Goal: Download file/media

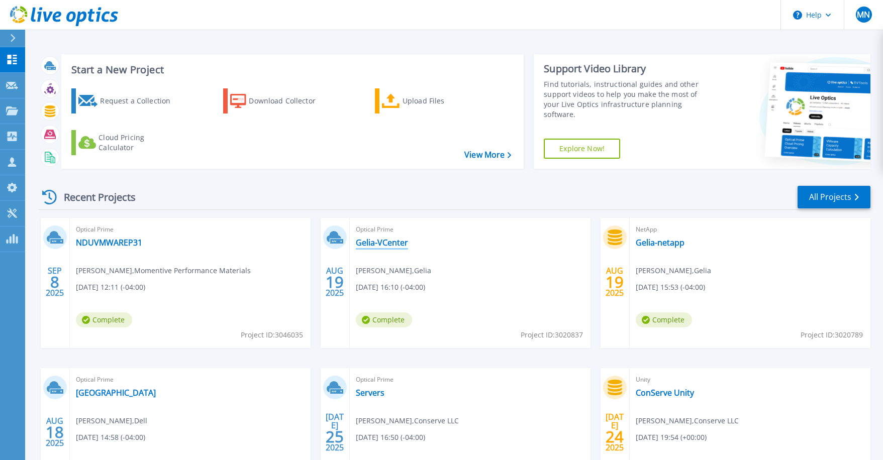
click at [370, 244] on link "Gelia-VCenter" at bounding box center [382, 243] width 52 height 10
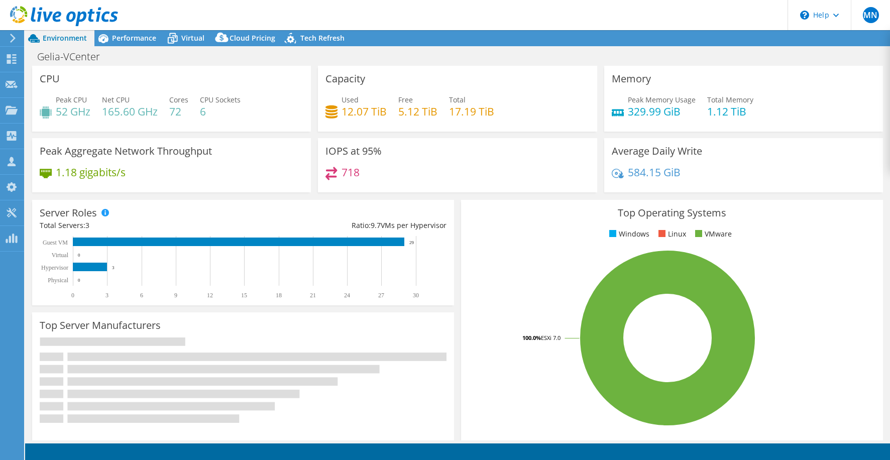
select select "USD"
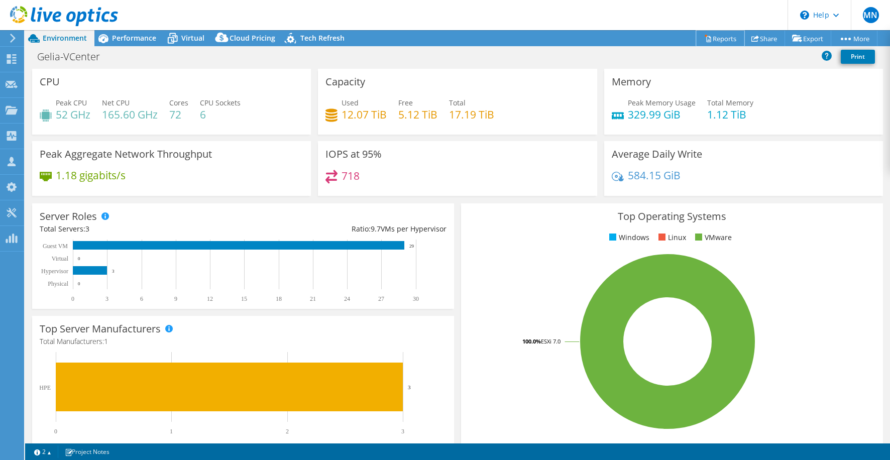
click at [714, 42] on link "Reports" at bounding box center [720, 39] width 48 height 16
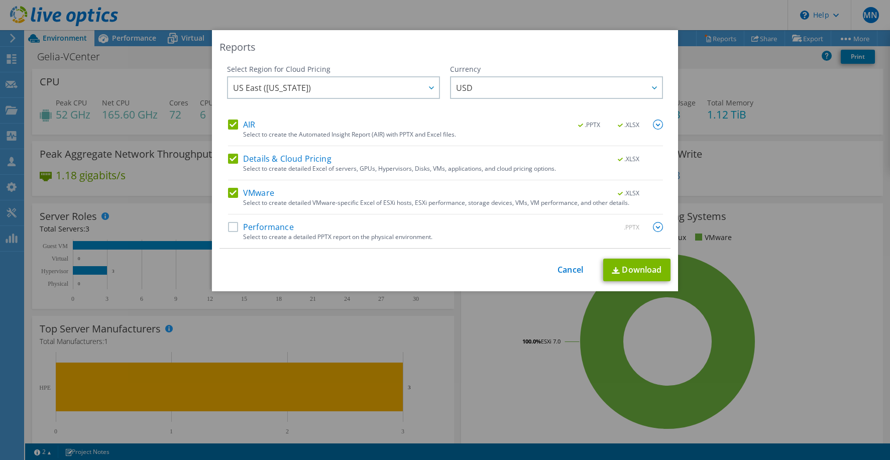
click at [229, 225] on label "Performance" at bounding box center [261, 227] width 66 height 10
click at [0, 0] on input "Performance" at bounding box center [0, 0] width 0 height 0
click at [652, 271] on link "Download" at bounding box center [636, 270] width 67 height 23
